Goal: Information Seeking & Learning: Find specific fact

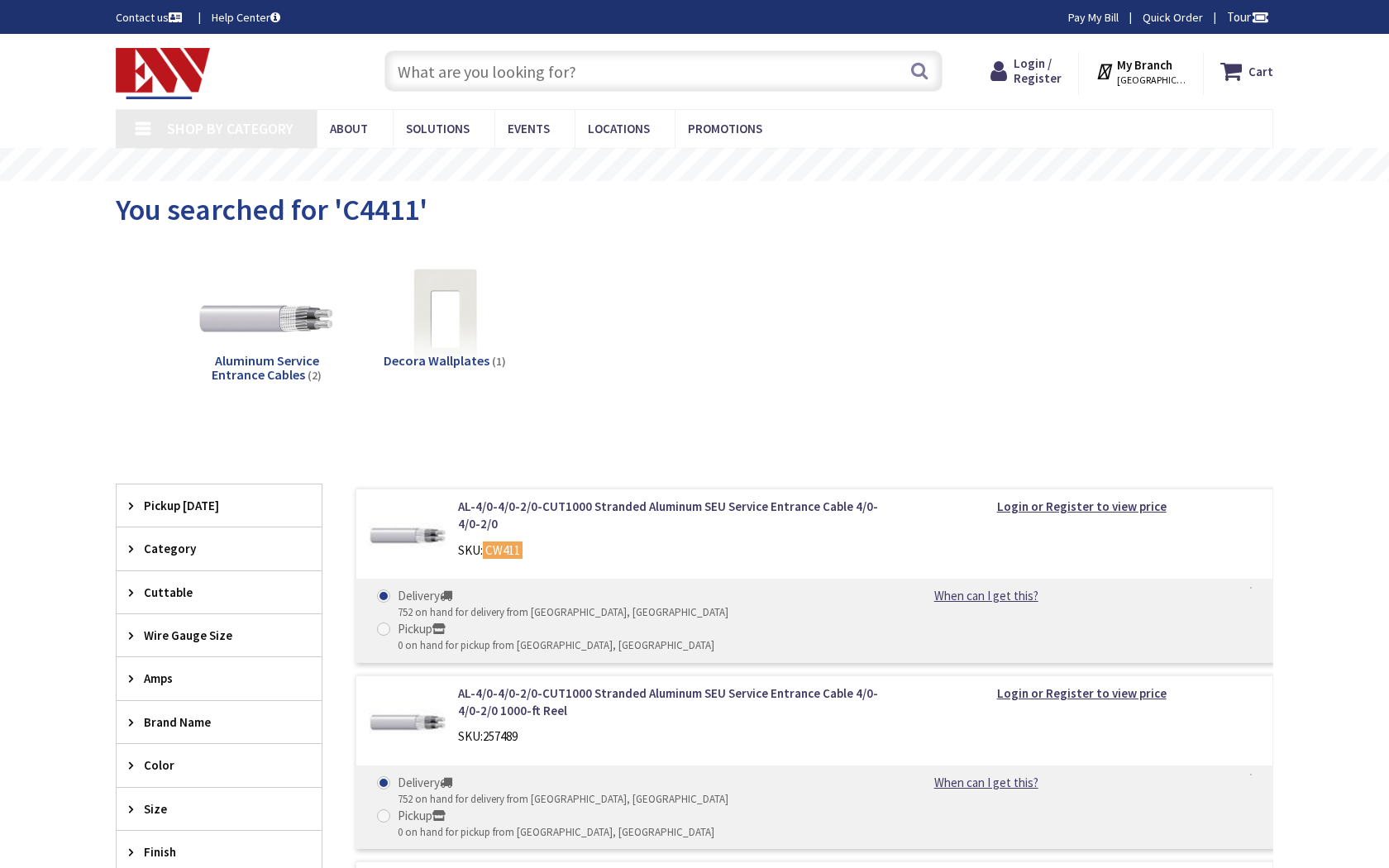
type input "E Bay Dr, Clearwater, FL 33764, USA"
